Goal: Task Accomplishment & Management: Complete application form

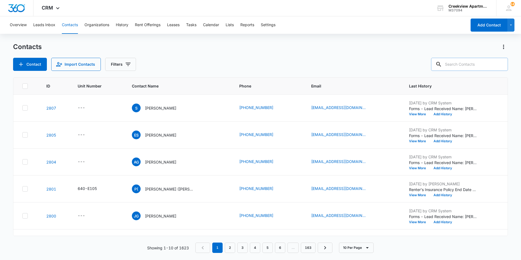
click at [466, 65] on input "text" at bounding box center [469, 64] width 77 height 13
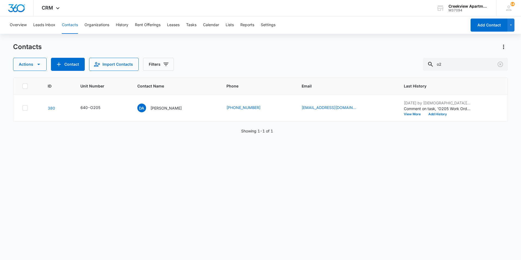
type input "o"
click at [162, 108] on p "[PERSON_NAME]" at bounding box center [165, 108] width 31 height 6
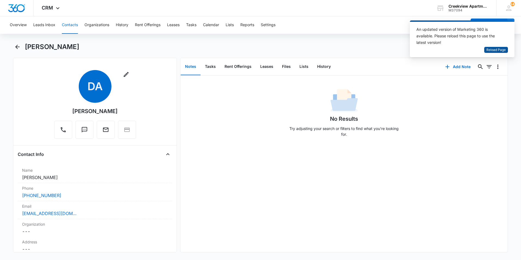
click at [489, 50] on span "Reload Page" at bounding box center [495, 49] width 19 height 5
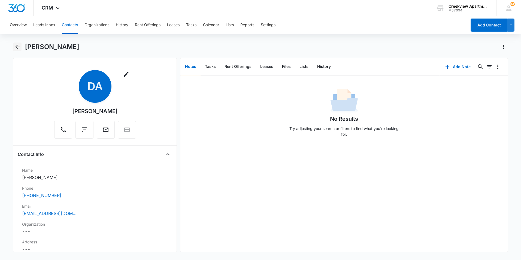
click at [14, 48] on icon "Back" at bounding box center [17, 47] width 7 height 7
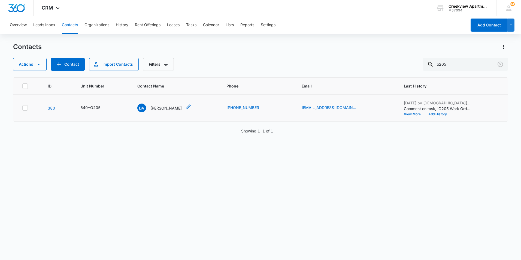
click at [172, 107] on p "[PERSON_NAME]" at bounding box center [165, 108] width 31 height 6
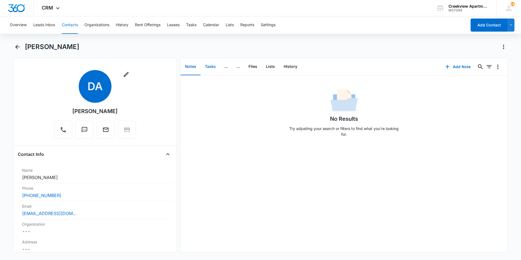
click at [215, 69] on button "Tasks" at bounding box center [210, 66] width 20 height 17
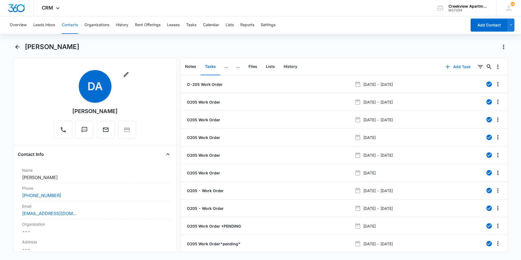
click at [458, 65] on button "Add Task" at bounding box center [458, 66] width 36 height 13
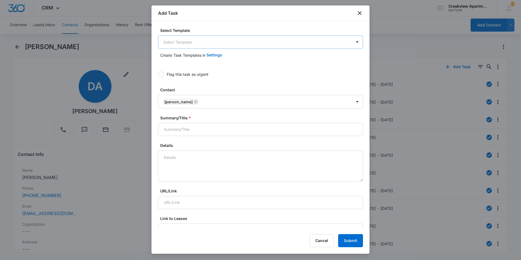
drag, startPoint x: 225, startPoint y: 35, endPoint x: 230, endPoint y: 40, distance: 6.4
click at [227, 36] on div "Select Template Select Template" at bounding box center [260, 37] width 205 height 21
click at [230, 40] on body "CRM Apps Reputation Websites Forms CRM Email Social Content Ads Intelligence Fi…" at bounding box center [260, 130] width 521 height 260
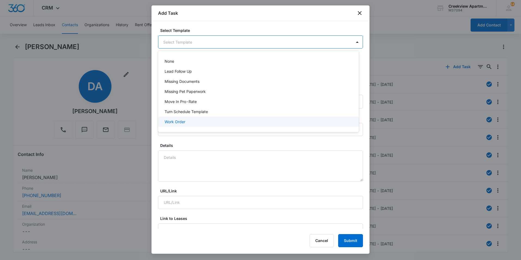
click at [183, 123] on p "Work Order" at bounding box center [174, 122] width 21 height 6
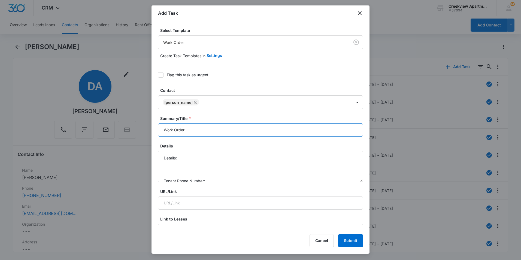
click at [164, 130] on input "Work Order" at bounding box center [260, 129] width 205 height 13
type input "O205 Work Order"
click at [219, 158] on textarea "Details: Tenant Phone Number: Call Before:" at bounding box center [260, 166] width 205 height 31
click at [217, 165] on textarea "Details: Plug for dishwasher, Light on microwave is broke Tenant Phone Number: …" at bounding box center [260, 166] width 205 height 31
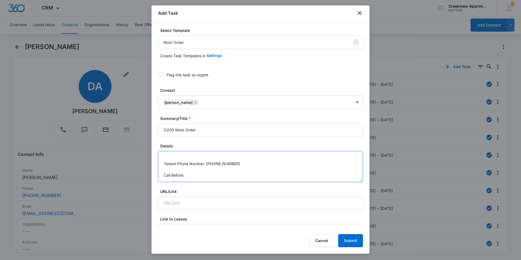
click at [198, 177] on textarea "Details: Plug for dishwasher, Light on microwave is broke Tenant Phone Number: …" at bounding box center [260, 166] width 205 height 31
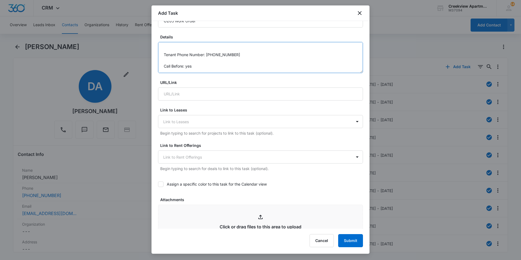
scroll to position [272, 0]
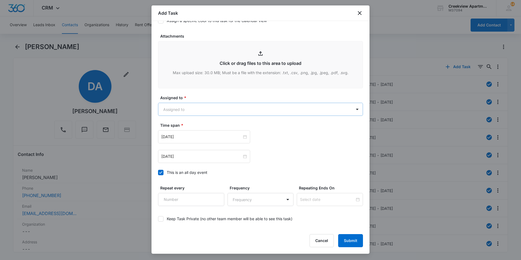
type textarea "Details: Plug for dishwasher, Light on microwave is broke Tenant Phone Number: …"
click at [210, 112] on body "CRM Apps Reputation Websites Forms CRM Email Social Content Ads Intelligence Fi…" at bounding box center [260, 130] width 521 height 260
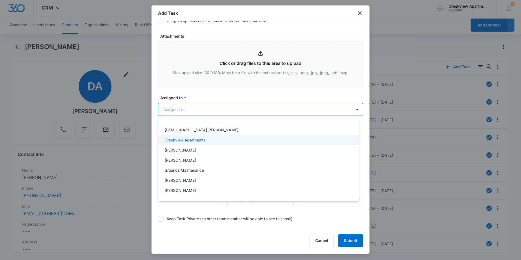
scroll to position [54, 0]
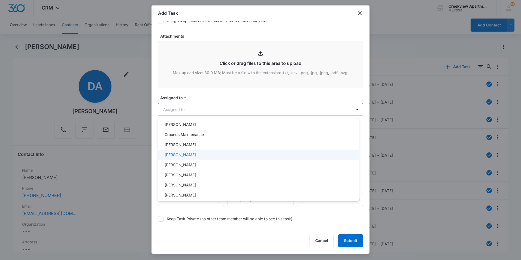
click at [194, 156] on div "[PERSON_NAME]" at bounding box center [257, 155] width 186 height 6
click at [247, 89] on div at bounding box center [260, 130] width 521 height 260
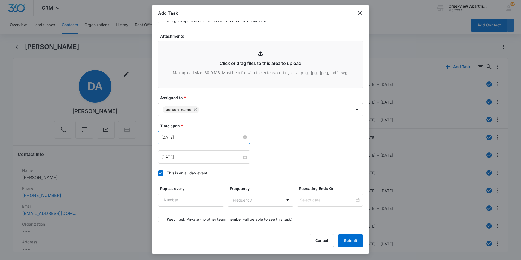
click at [202, 135] on input "[DATE]" at bounding box center [201, 137] width 81 height 6
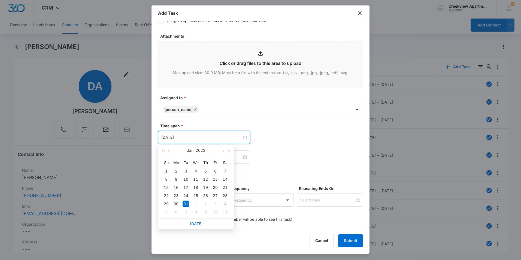
click at [200, 224] on link "[DATE]" at bounding box center [196, 223] width 13 height 5
type input "[DATE]"
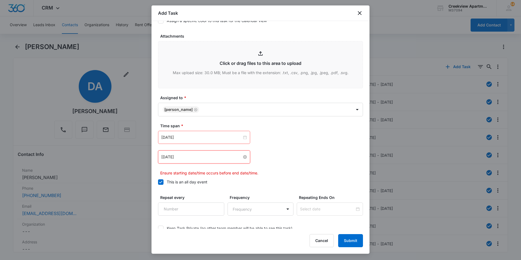
click at [209, 156] on input "[DATE]" at bounding box center [201, 157] width 81 height 6
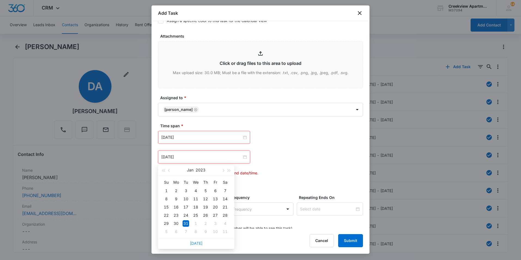
click at [194, 244] on link "[DATE]" at bounding box center [196, 243] width 13 height 5
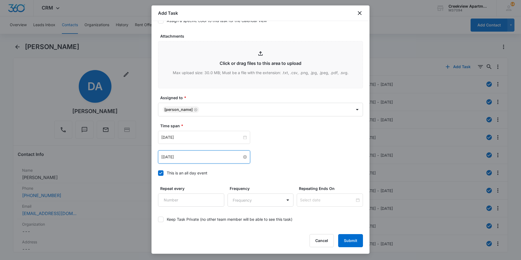
click at [203, 156] on input "[DATE]" at bounding box center [201, 157] width 81 height 6
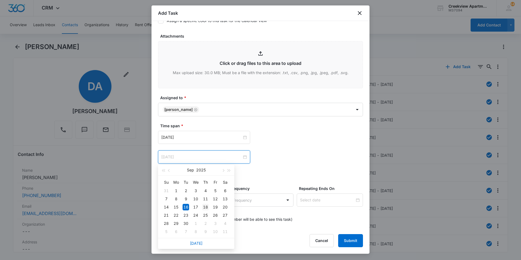
type input "[DATE]"
click at [205, 206] on div "18" at bounding box center [205, 207] width 7 height 7
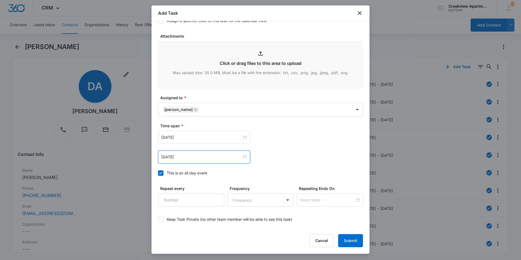
click at [302, 149] on div "[DATE] [DATE] Su Mo Tu We Th Fr Sa 31 1 2 3 4 5 6 7 8 9 10 11 12 13 14 15 16 17…" at bounding box center [260, 147] width 205 height 33
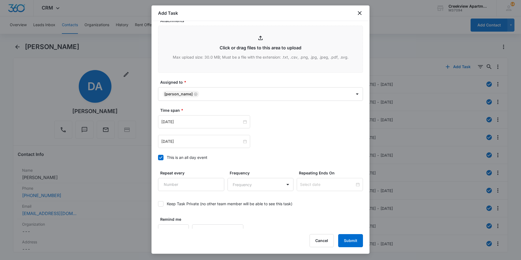
scroll to position [296, 0]
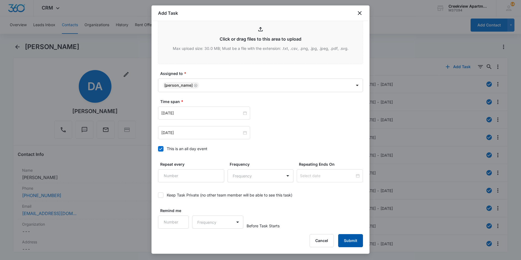
click at [351, 240] on button "Submit" at bounding box center [350, 240] width 25 height 13
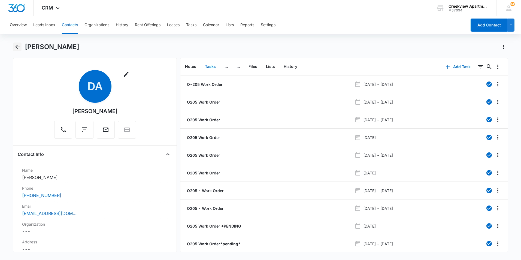
click at [20, 47] on icon "Back" at bounding box center [17, 47] width 7 height 7
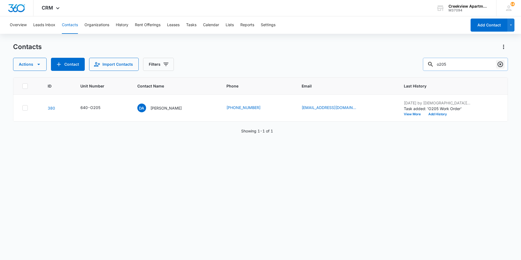
click at [499, 64] on icon "Clear" at bounding box center [499, 64] width 5 height 5
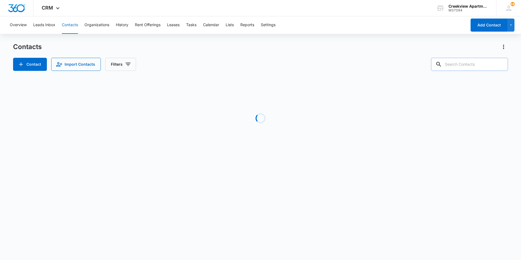
click at [492, 62] on input "text" at bounding box center [469, 64] width 77 height 13
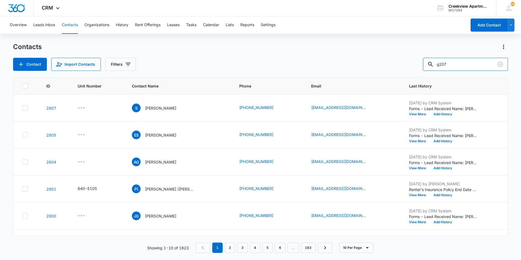
type input "g207"
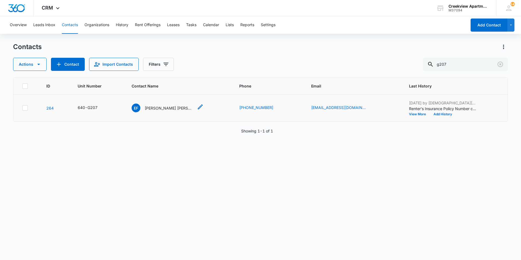
click at [174, 107] on p "[PERSON_NAME] [PERSON_NAME]" at bounding box center [169, 108] width 49 height 6
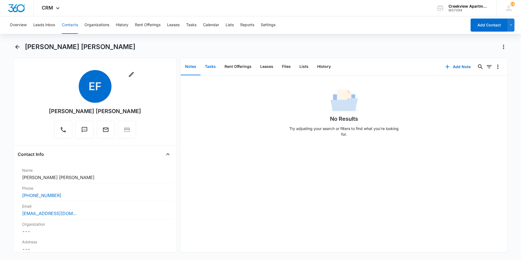
click at [209, 65] on button "Tasks" at bounding box center [210, 66] width 20 height 17
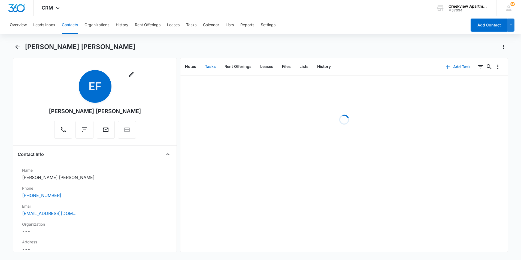
click at [449, 67] on button "Add Task" at bounding box center [458, 66] width 36 height 13
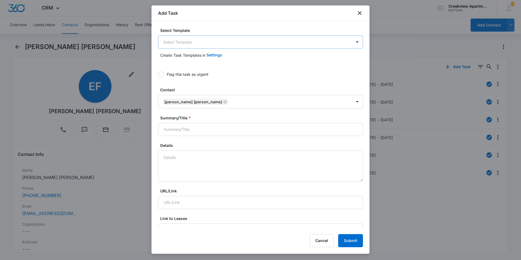
click at [264, 38] on body "CRM Apps Reputation Websites Forms CRM Email Social Content Ads Intelligence Fi…" at bounding box center [260, 130] width 521 height 260
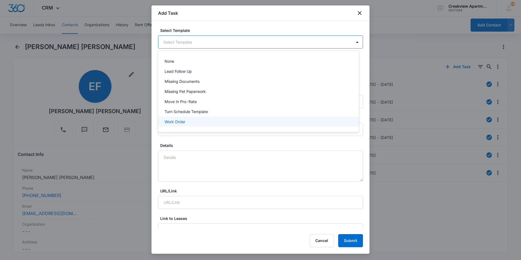
click at [205, 120] on div "Work Order" at bounding box center [257, 122] width 186 height 6
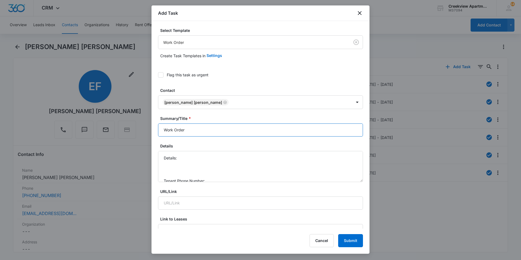
click at [163, 130] on input "Work Order" at bounding box center [260, 129] width 205 height 13
type input "G207 Work Order"
click at [186, 158] on textarea "Details: Tenant Phone Number: Call Before:" at bounding box center [260, 166] width 205 height 31
click at [191, 158] on textarea "Details: Tenant Phone Number: Call Before:" at bounding box center [260, 166] width 205 height 31
paste textarea "stove oven cover fell apart."
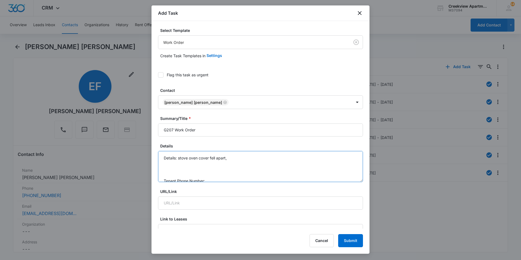
click at [262, 157] on textarea "Details: stove oven cover fell apart, Tenant Phone Number: Call Before:" at bounding box center [260, 166] width 205 height 31
paste textarea "we've always had issues with the handle coming loose very often."
click at [297, 161] on textarea "Details: stove oven cover fell apart, handle coming loose very often. Tenant Ph…" at bounding box center [260, 166] width 205 height 31
click at [221, 166] on textarea "Details: stove oven cover fell apart, handle coming loose very often. Tenant Ph…" at bounding box center [260, 166] width 205 height 31
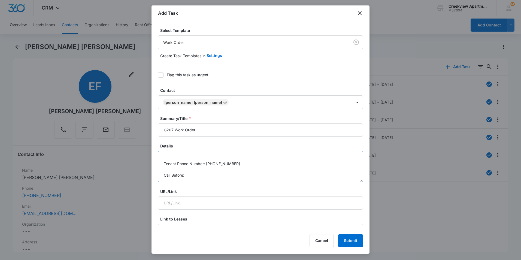
click at [229, 177] on textarea "Details: stove oven cover fell apart, handle coming loose very often. Tenant Ph…" at bounding box center [260, 166] width 205 height 31
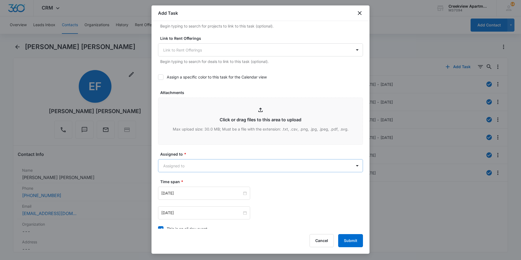
scroll to position [245, 0]
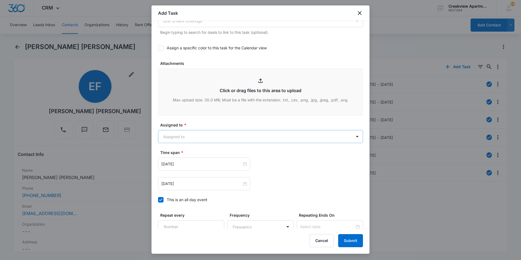
type textarea "Details: stove oven cover fell apart, handle coming loose very often. Tenant Ph…"
click at [246, 134] on body "CRM Apps Reputation Websites Forms CRM Email Social Content Ads Intelligence Fi…" at bounding box center [260, 130] width 521 height 260
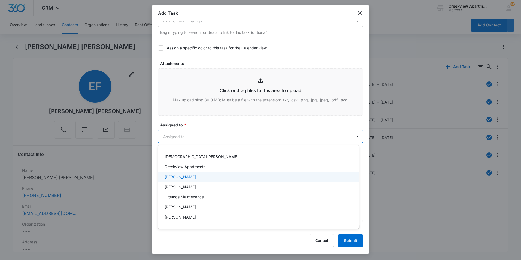
scroll to position [27, 0]
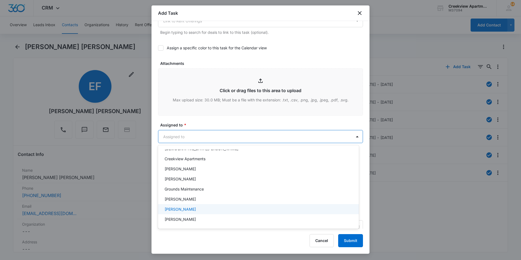
click at [191, 209] on div "[PERSON_NAME]" at bounding box center [257, 209] width 186 height 6
click at [220, 102] on div at bounding box center [260, 130] width 521 height 260
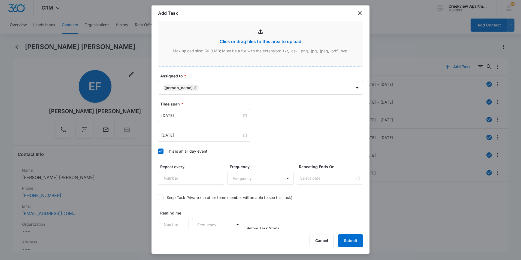
scroll to position [296, 0]
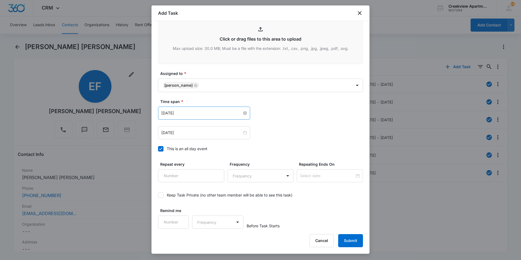
click at [221, 110] on input "[DATE]" at bounding box center [201, 113] width 81 height 6
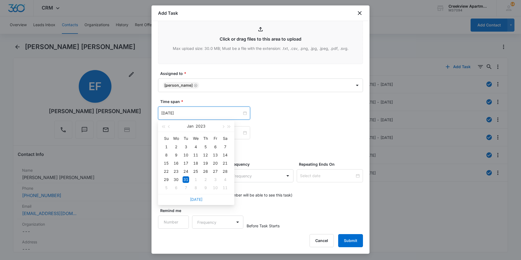
click at [199, 198] on link "[DATE]" at bounding box center [196, 199] width 13 height 5
type input "[DATE]"
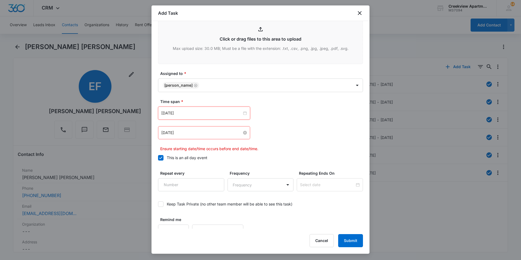
click at [219, 133] on input "[DATE]" at bounding box center [201, 133] width 81 height 6
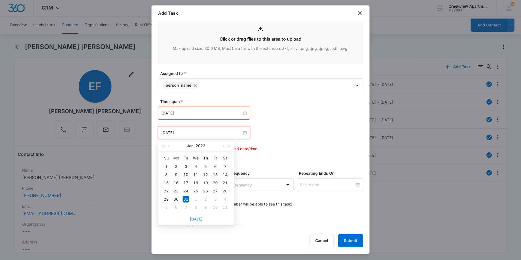
click at [198, 219] on link "[DATE]" at bounding box center [196, 218] width 13 height 5
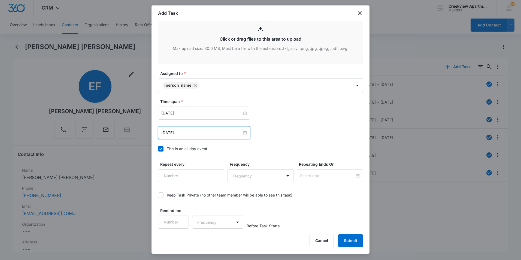
click at [210, 137] on div "[DATE]" at bounding box center [204, 132] width 92 height 13
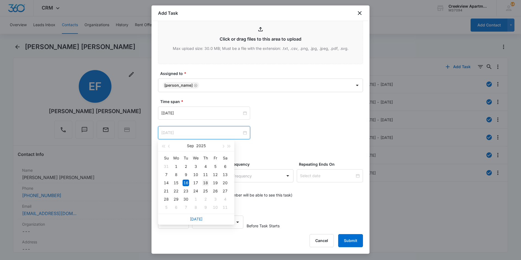
type input "[DATE]"
click at [205, 183] on div "18" at bounding box center [205, 182] width 7 height 7
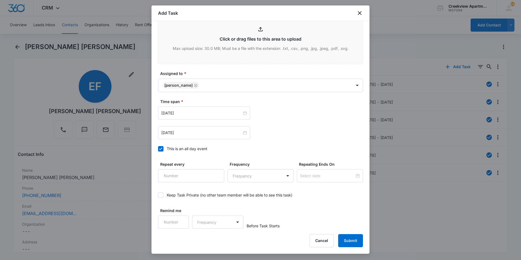
click at [285, 147] on label "This is an all day event" at bounding box center [260, 149] width 205 height 6
click at [158, 149] on input "This is an all day event" at bounding box center [158, 149] width 0 height 0
click at [211, 117] on div "[DATE]" at bounding box center [204, 112] width 92 height 13
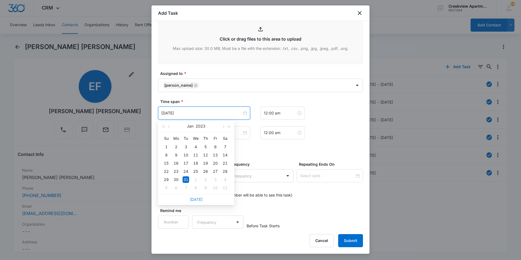
click at [198, 199] on link "[DATE]" at bounding box center [196, 199] width 13 height 5
type input "[DATE]"
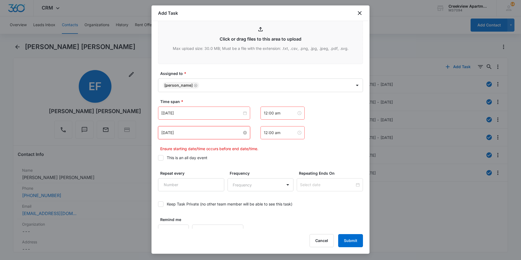
click at [217, 135] on input "[DATE]" at bounding box center [201, 133] width 81 height 6
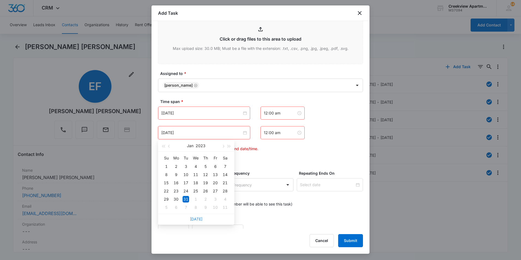
click at [198, 217] on link "[DATE]" at bounding box center [196, 218] width 13 height 5
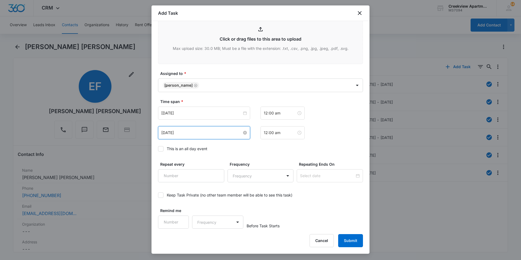
click at [204, 133] on input "[DATE]" at bounding box center [201, 133] width 81 height 6
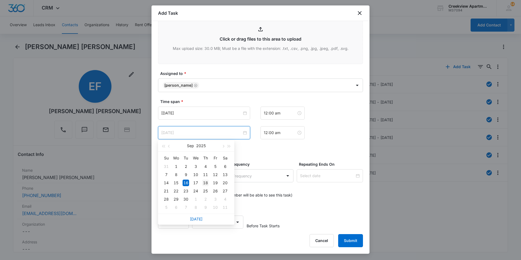
type input "[DATE]"
click at [204, 185] on div "18" at bounding box center [205, 182] width 7 height 7
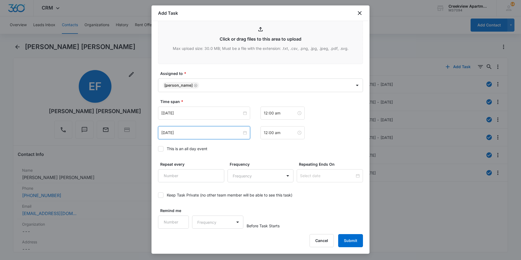
click at [318, 150] on label "This is an all day event" at bounding box center [260, 149] width 205 height 6
click at [158, 149] on input "This is an all day event" at bounding box center [158, 149] width 0 height 0
click at [207, 136] on div "[DATE]" at bounding box center [204, 132] width 92 height 13
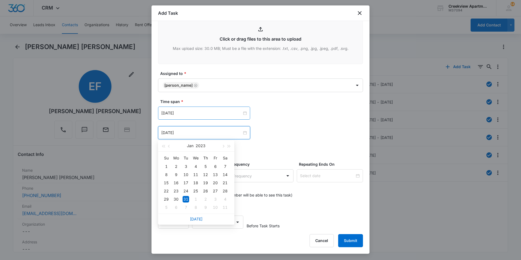
click at [206, 118] on div "[DATE]" at bounding box center [204, 112] width 92 height 13
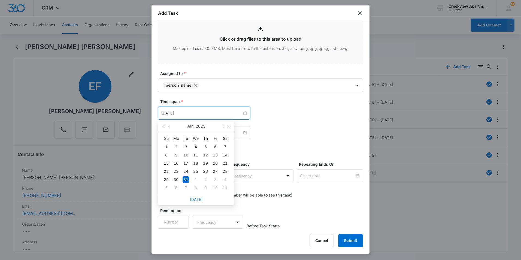
click at [198, 200] on link "[DATE]" at bounding box center [196, 199] width 13 height 5
type input "[DATE]"
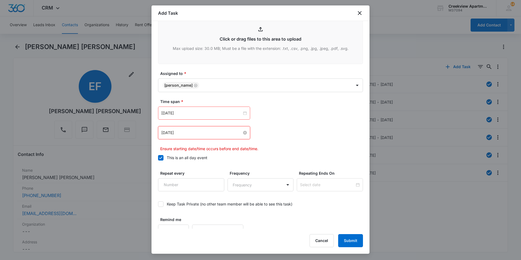
click at [216, 134] on input "[DATE]" at bounding box center [201, 133] width 81 height 6
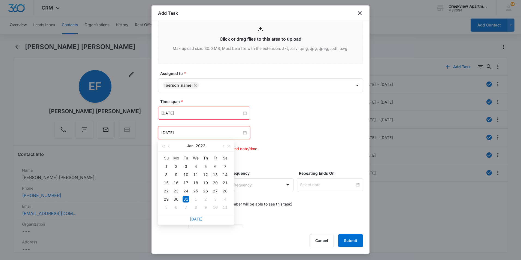
click at [201, 219] on link "[DATE]" at bounding box center [196, 218] width 13 height 5
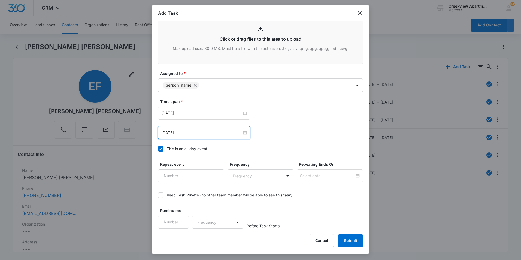
click at [206, 136] on div "[DATE]" at bounding box center [204, 132] width 92 height 13
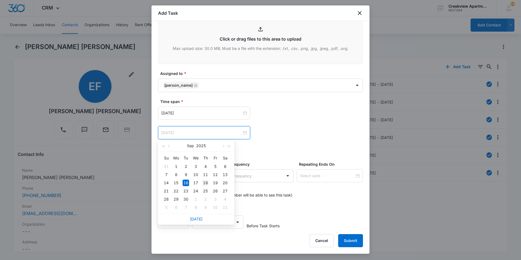
type input "[DATE]"
click at [204, 182] on div "18" at bounding box center [205, 182] width 7 height 7
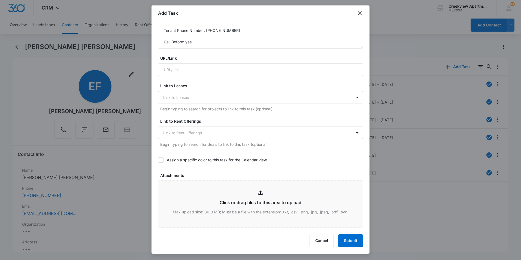
scroll to position [24, 0]
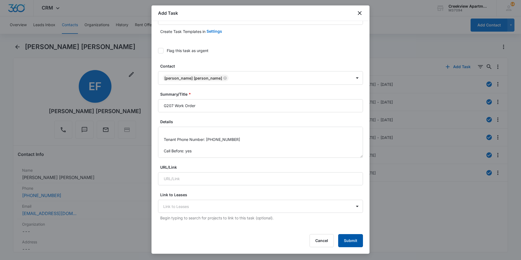
click at [352, 239] on button "Submit" at bounding box center [350, 240] width 25 height 13
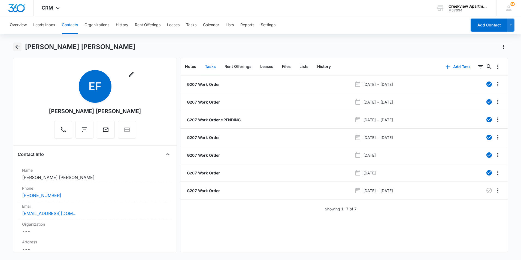
click at [15, 50] on icon "Back" at bounding box center [17, 47] width 7 height 7
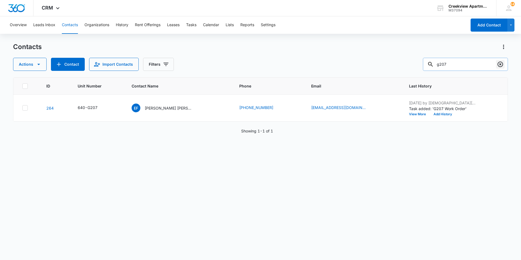
click at [502, 63] on icon "Clear" at bounding box center [499, 64] width 5 height 5
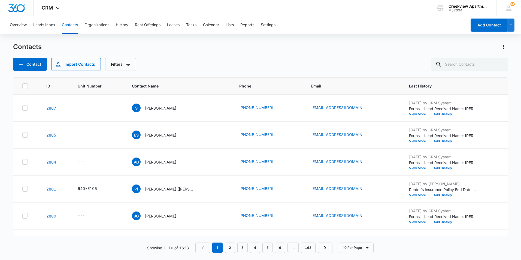
click at [380, 60] on div "Contact Import Contacts Filters" at bounding box center [260, 64] width 494 height 13
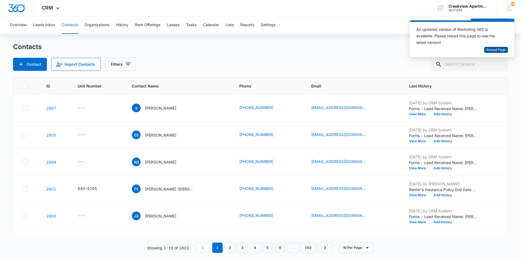
click at [500, 50] on span "Reload Page" at bounding box center [495, 49] width 19 height 5
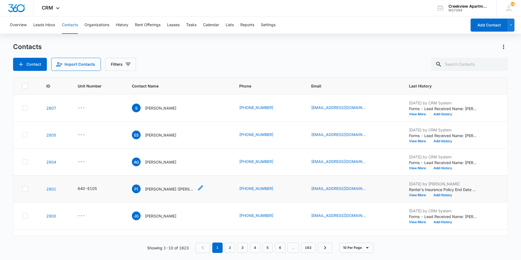
click at [177, 189] on p "[PERSON_NAME] ([PERSON_NAME]" at bounding box center [169, 189] width 49 height 6
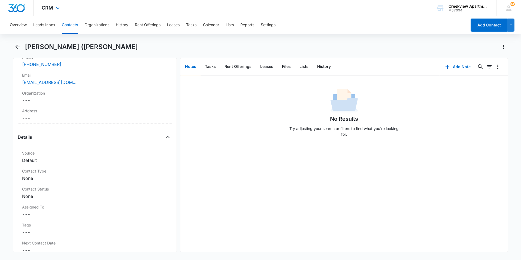
scroll to position [82, 0]
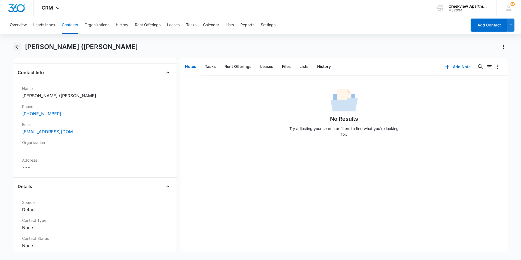
click at [22, 46] on button "Back" at bounding box center [17, 46] width 8 height 9
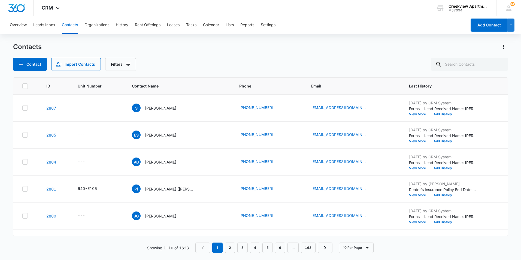
click at [387, 55] on div "Contacts Contact Import Contacts Filters" at bounding box center [260, 56] width 494 height 28
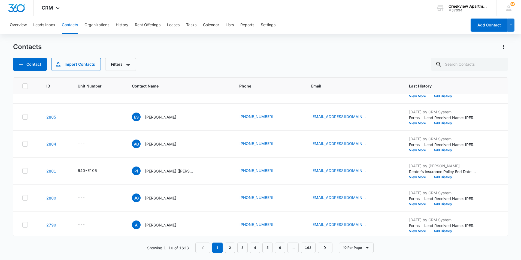
scroll to position [27, 0]
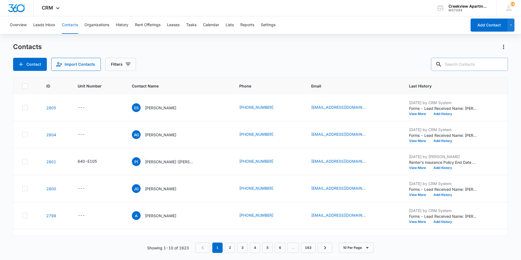
click at [490, 65] on input "text" at bounding box center [469, 64] width 77 height 13
type input "L307"
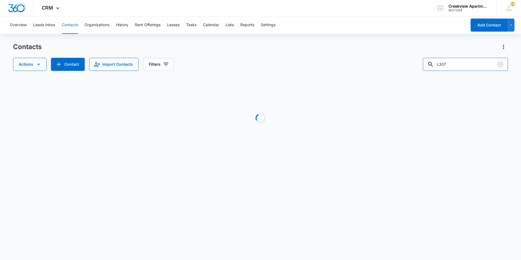
scroll to position [0, 0]
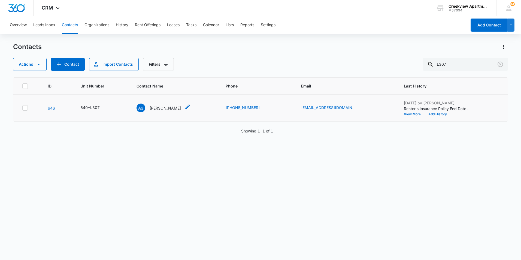
click at [164, 106] on p "Alfonso Granado" at bounding box center [164, 108] width 31 height 6
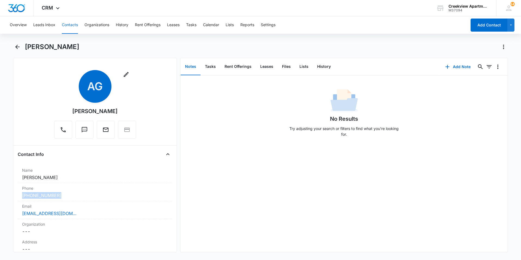
drag, startPoint x: 71, startPoint y: 200, endPoint x: 0, endPoint y: 199, distance: 70.2
click at [0, 199] on main "Alfonso Granado Remove AG Alfonso Granado Contact Info Name Cancel Save Changes…" at bounding box center [260, 150] width 521 height 216
copy link "(970) 380-2065"
click at [189, 143] on div "No Results Try adjusting your search or filters to find what you’re looking for." at bounding box center [343, 163] width 327 height 176
click at [15, 48] on icon "Back" at bounding box center [17, 47] width 7 height 7
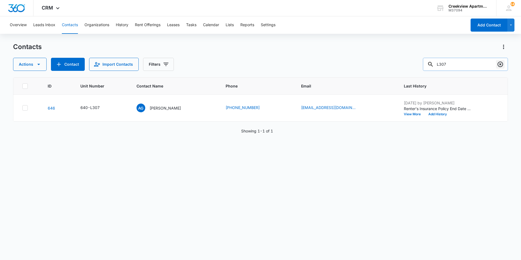
click at [497, 63] on icon "Clear" at bounding box center [500, 64] width 7 height 7
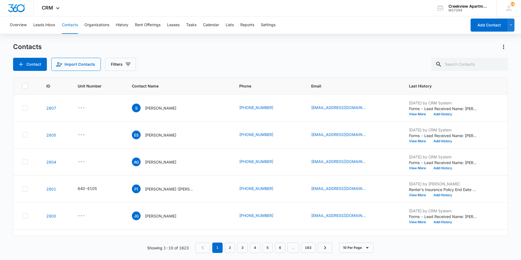
click at [310, 47] on div "Contacts" at bounding box center [260, 46] width 494 height 9
click at [376, 56] on div "Contacts Contact Import Contacts Filters" at bounding box center [260, 56] width 494 height 28
click at [341, 47] on div "Contacts" at bounding box center [260, 46] width 494 height 9
click at [340, 48] on div "Contacts" at bounding box center [260, 46] width 494 height 9
